Goal: Subscribe to service/newsletter

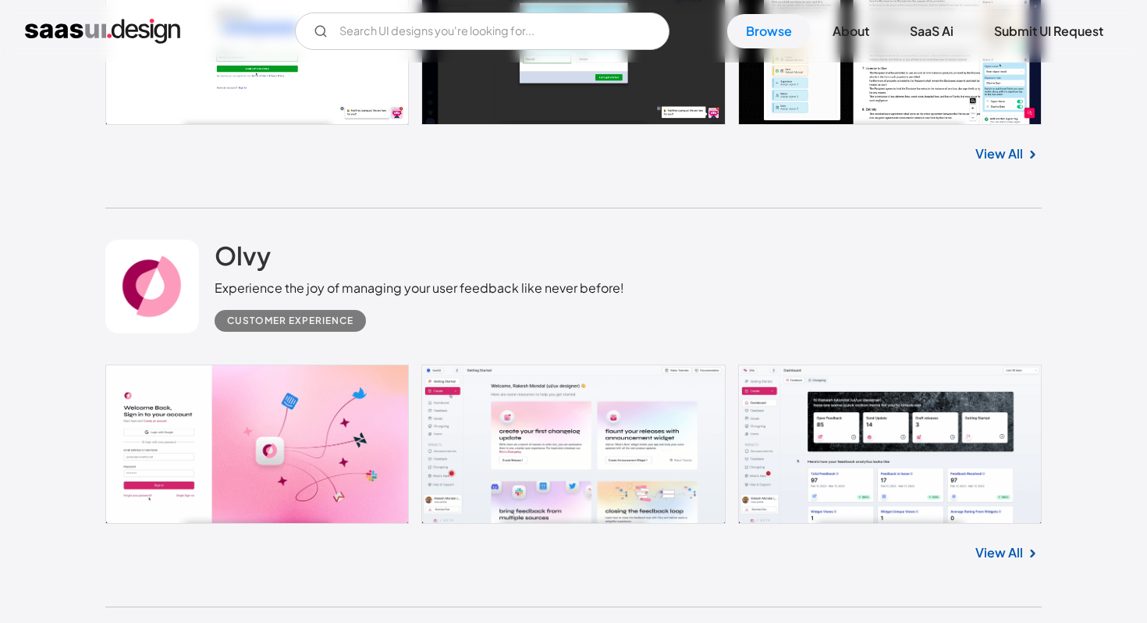
scroll to position [670, 0]
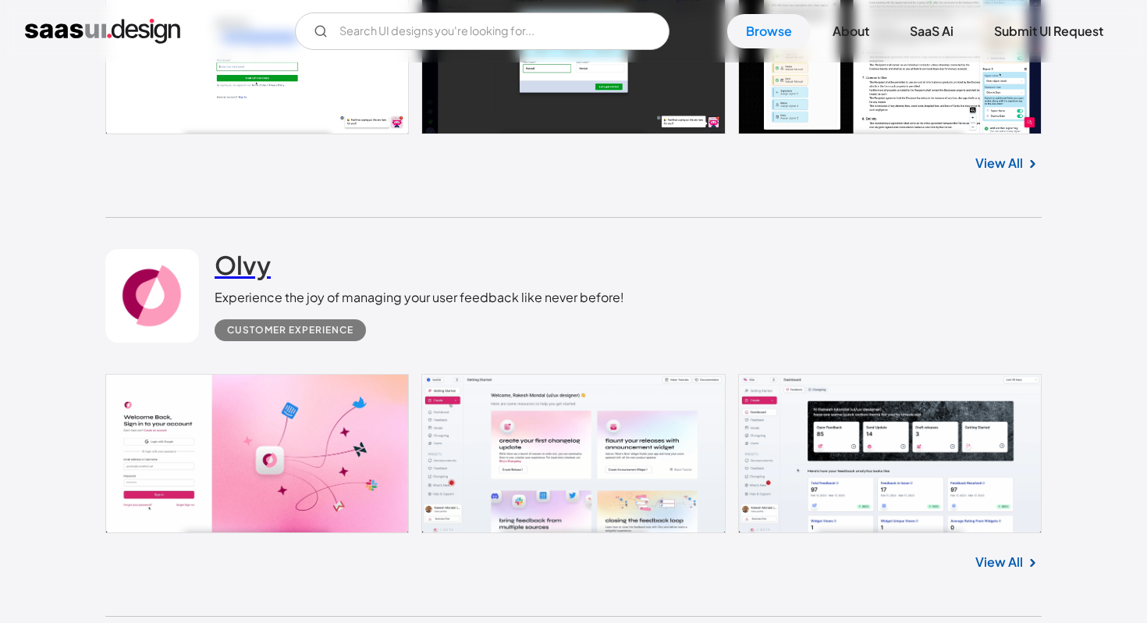
click at [226, 264] on h2 "Olvy" at bounding box center [243, 264] width 56 height 31
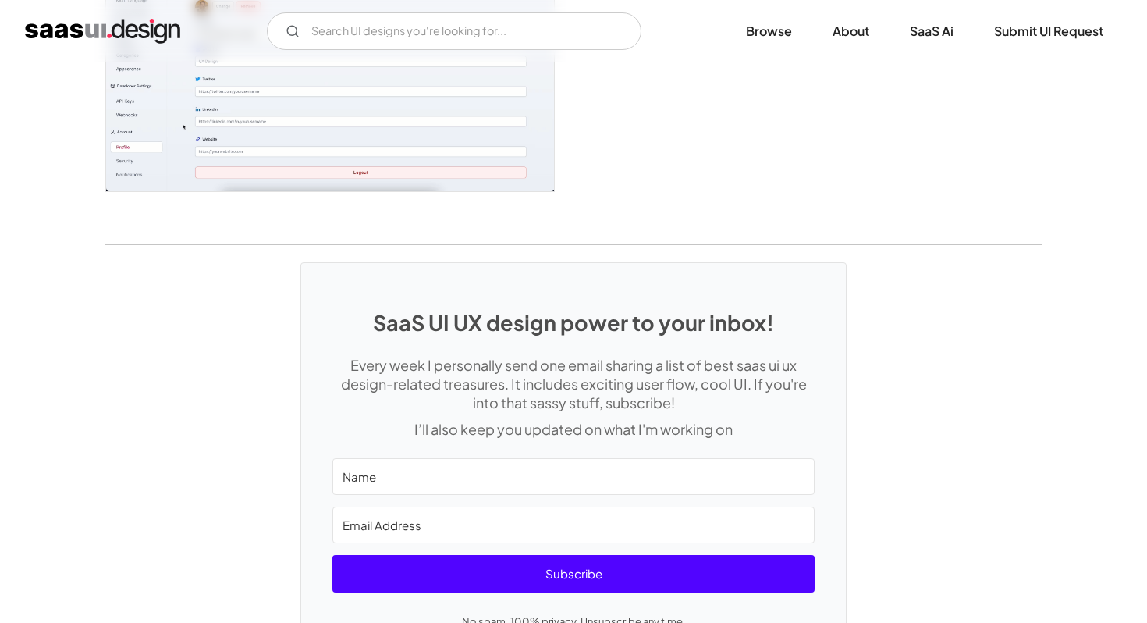
scroll to position [4277, 0]
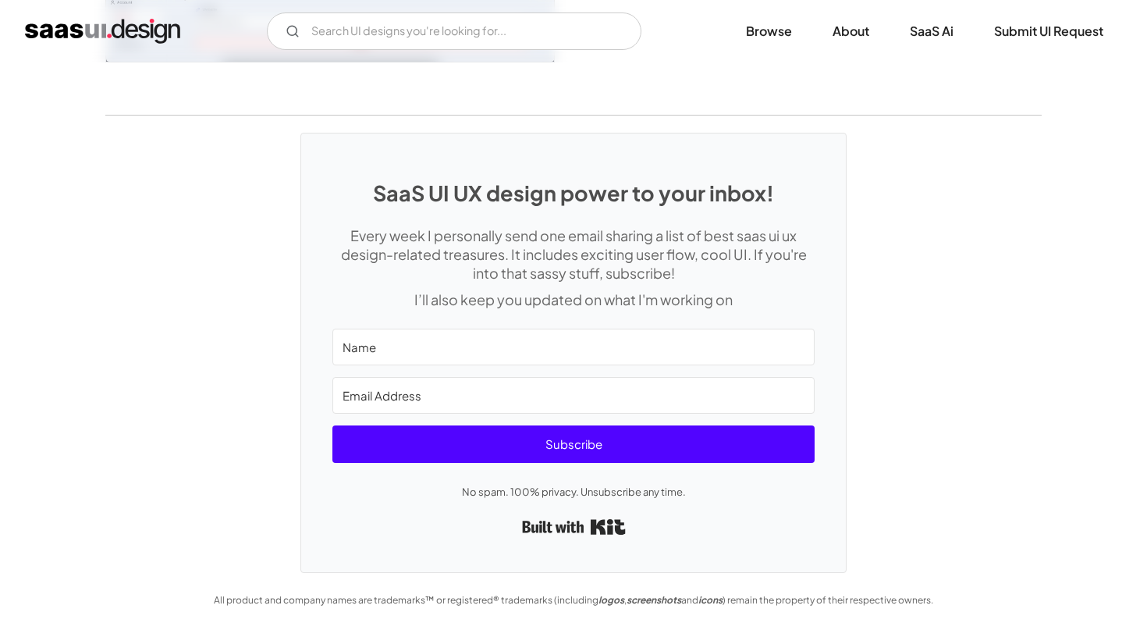
click at [411, 355] on input "Name" at bounding box center [574, 347] width 482 height 37
type input "Latika"
click at [431, 393] on input "Email Address" at bounding box center [574, 395] width 482 height 37
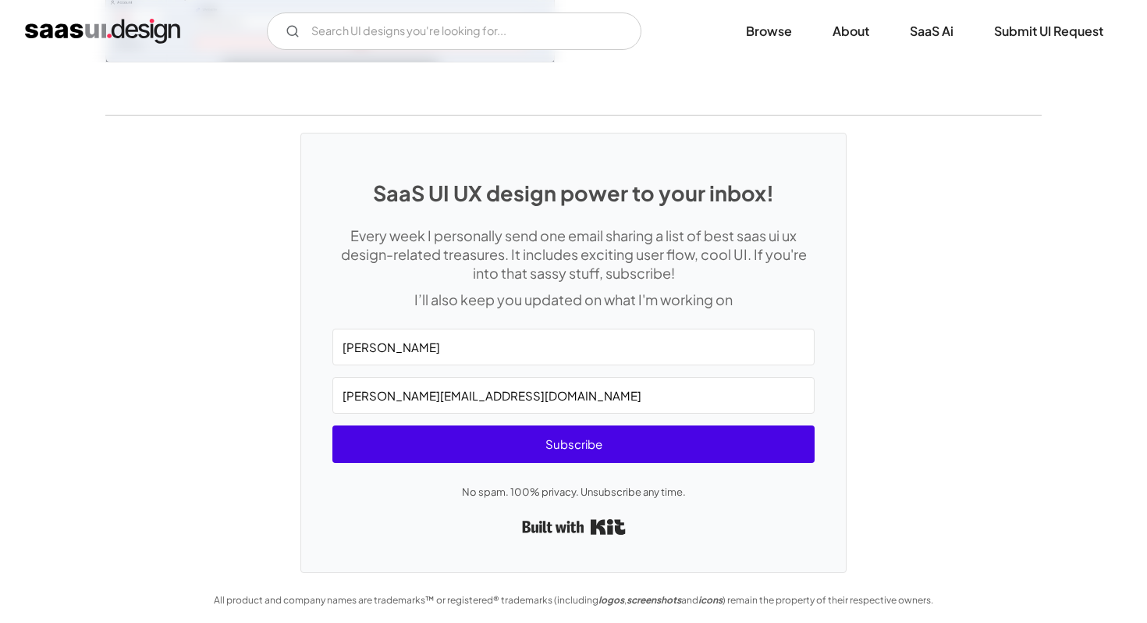
type input "latika.yeldi@awarathon.com"
click at [425, 441] on span "Subscribe" at bounding box center [574, 443] width 482 height 37
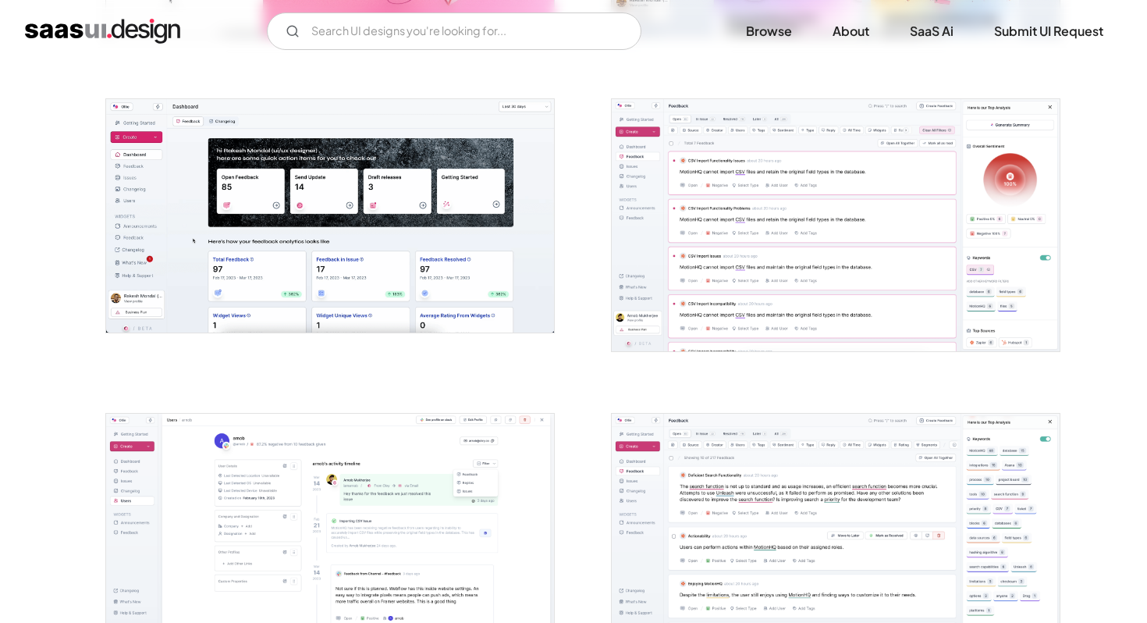
scroll to position [0, 0]
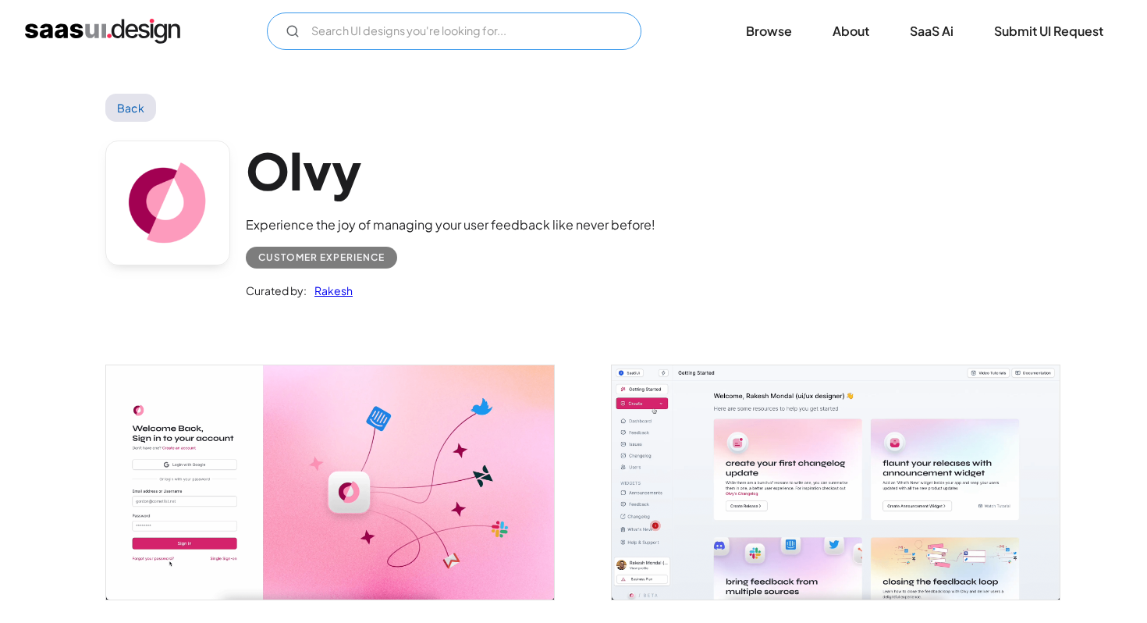
click at [395, 21] on input "Email Form" at bounding box center [454, 30] width 375 height 37
click at [400, 18] on input "lms" at bounding box center [454, 30] width 375 height 37
click at [393, 22] on input "lms" at bounding box center [454, 30] width 375 height 37
click at [368, 31] on input "lms" at bounding box center [454, 30] width 375 height 37
type input "lms"
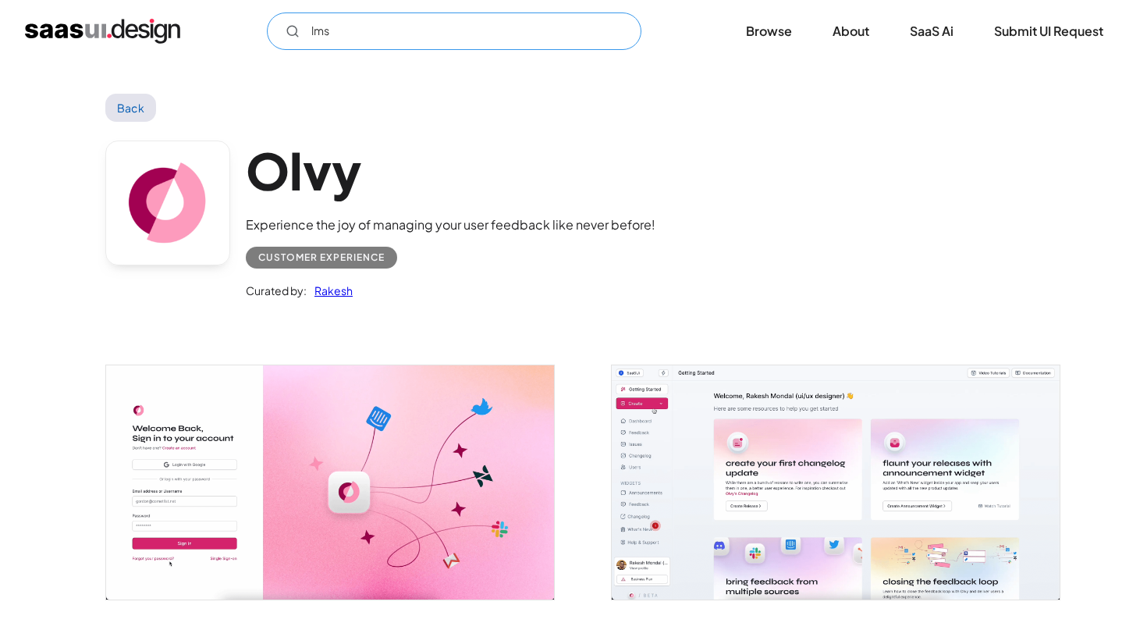
click at [368, 31] on input "lms" at bounding box center [454, 30] width 375 height 37
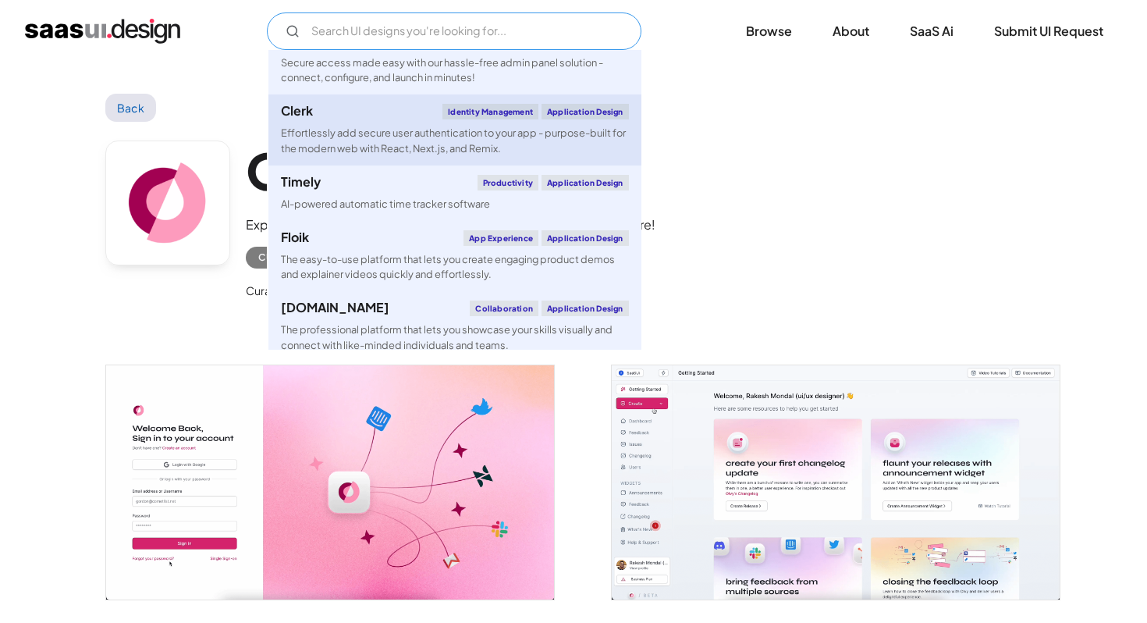
scroll to position [1775, 0]
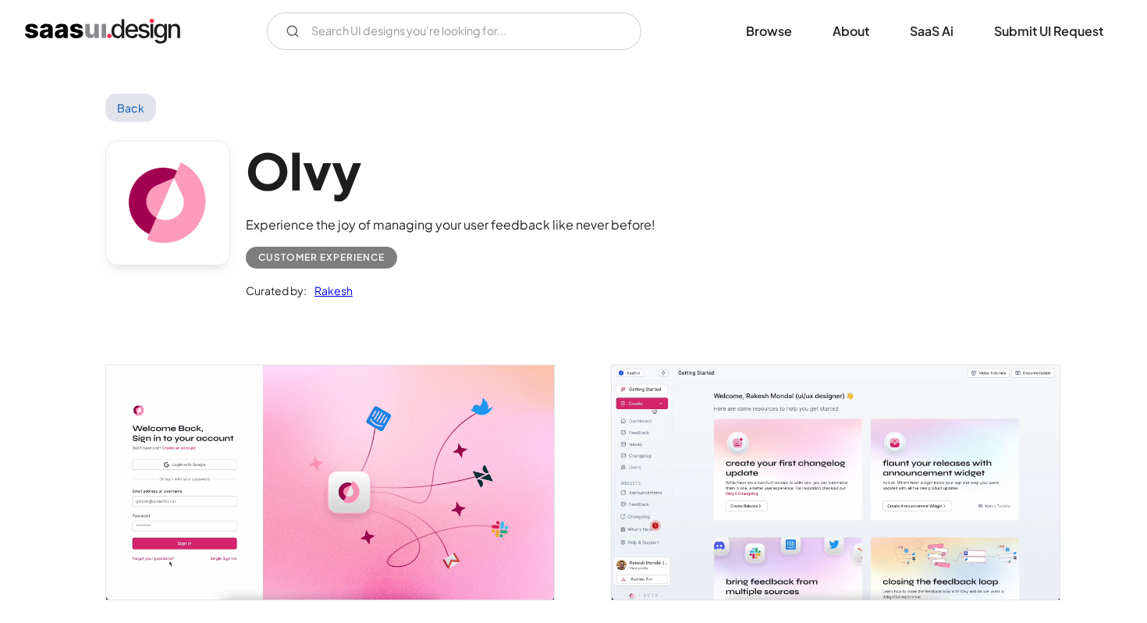
click at [86, 11] on div "V7 Labs Gen AI Application Design Best-in-class data labeling tool. GenAI Close…" at bounding box center [573, 31] width 1147 height 62
click at [86, 20] on img "home" at bounding box center [102, 31] width 155 height 25
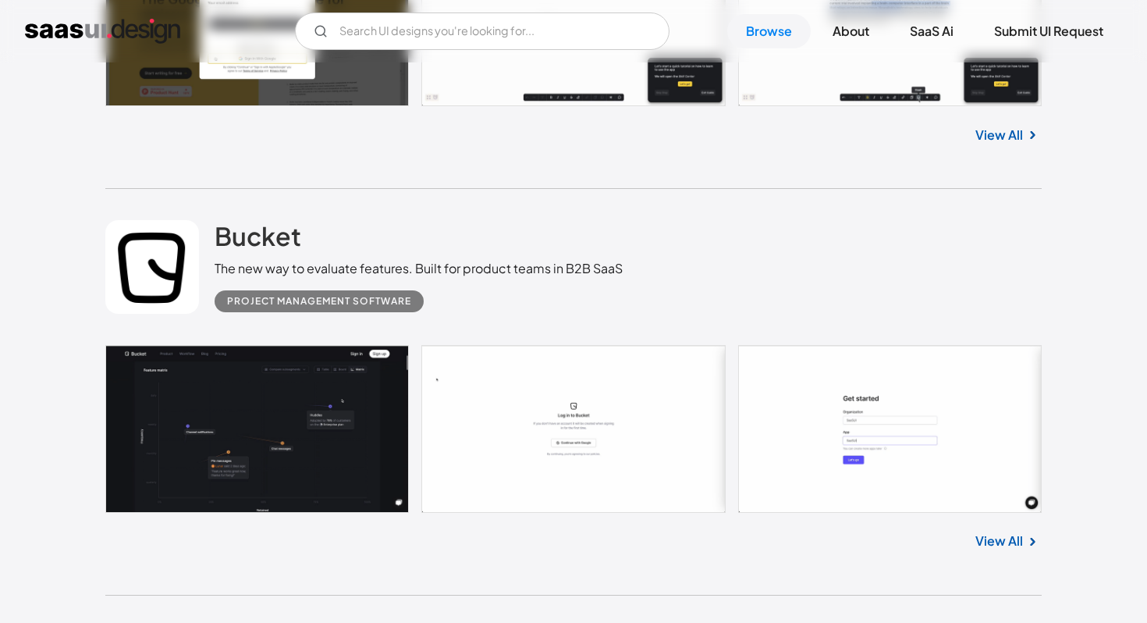
scroll to position [4410, 0]
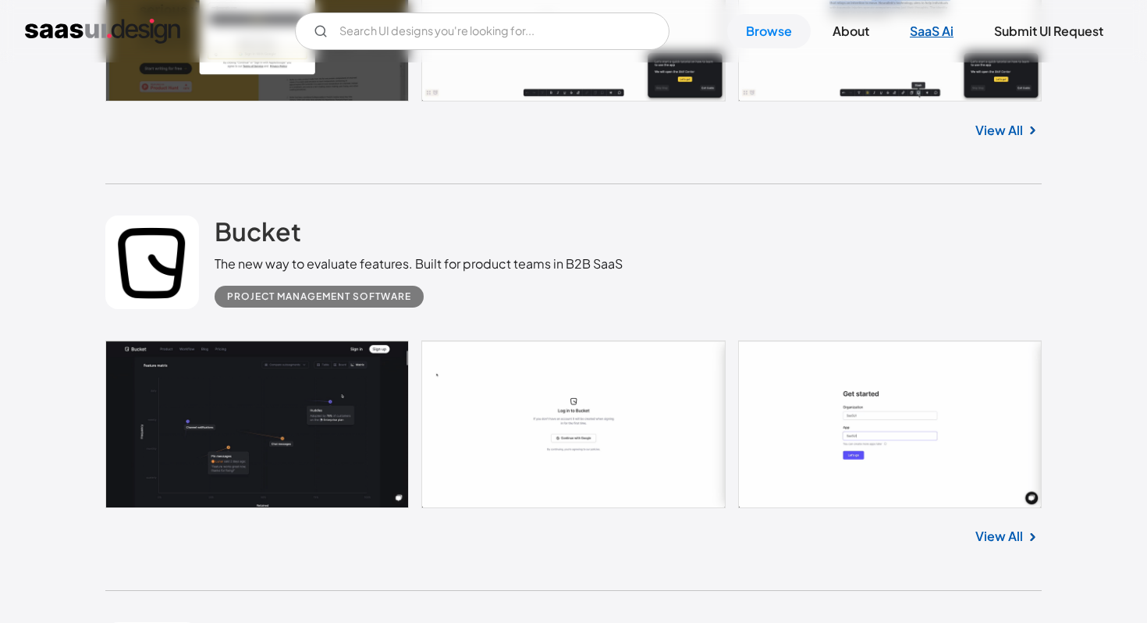
click at [915, 34] on link "SaaS Ai" at bounding box center [931, 31] width 81 height 34
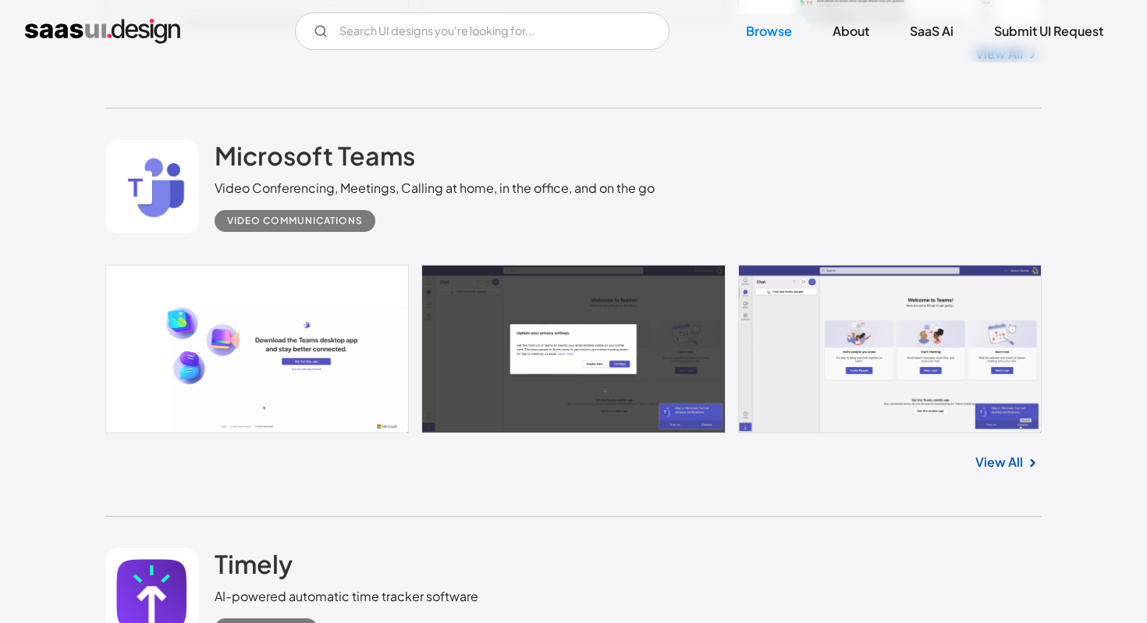
scroll to position [7331, 0]
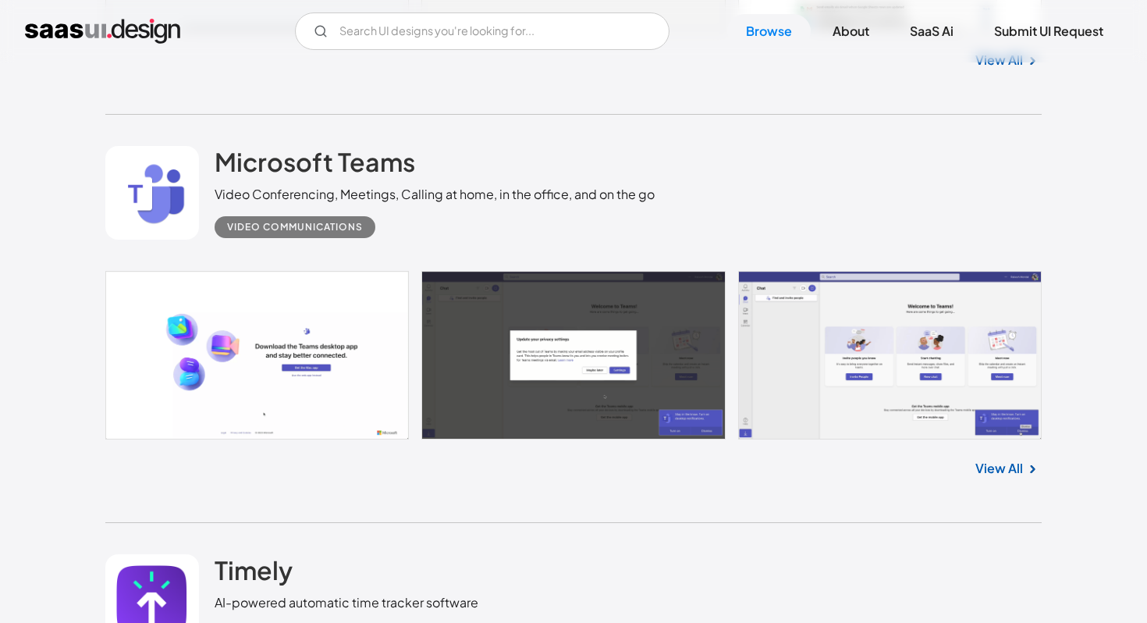
click at [991, 460] on div "View All" at bounding box center [573, 465] width 937 height 52
click at [992, 469] on link "View All" at bounding box center [1000, 468] width 48 height 19
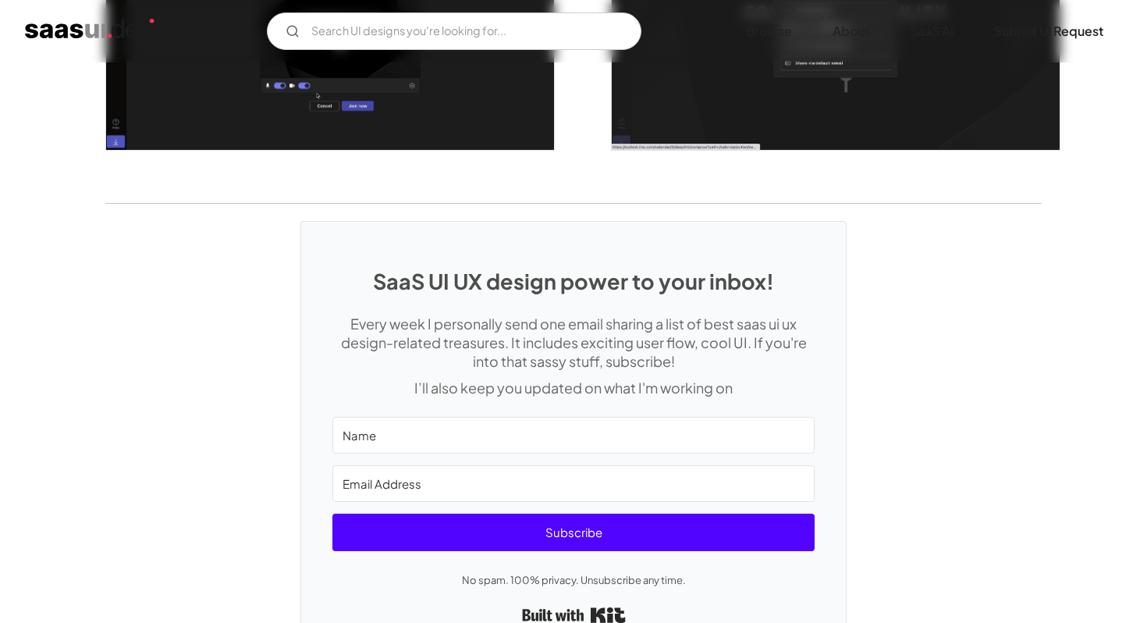
scroll to position [3903, 0]
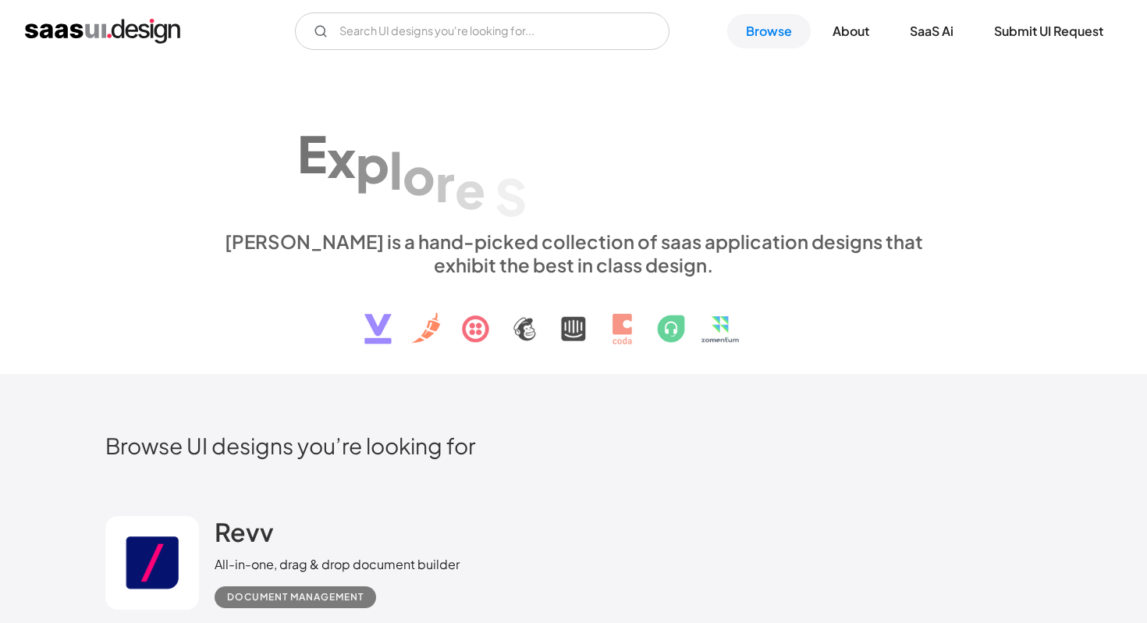
scroll to position [670, 0]
